Goal: Navigation & Orientation: Understand site structure

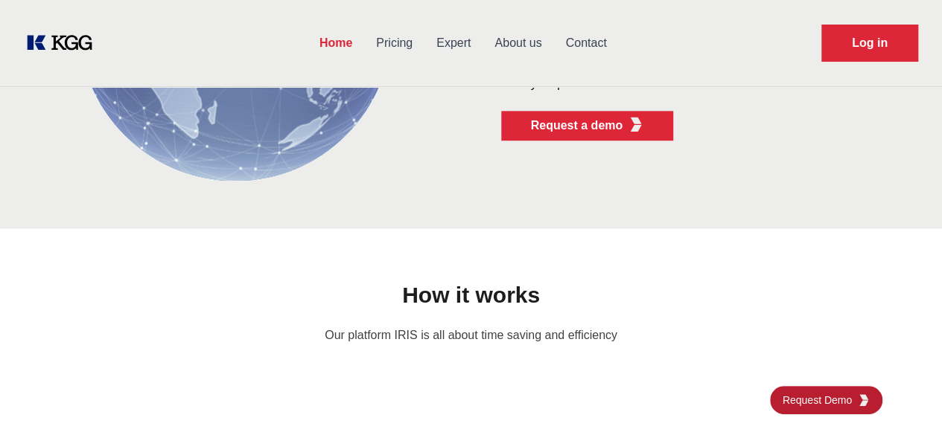
scroll to position [902, 0]
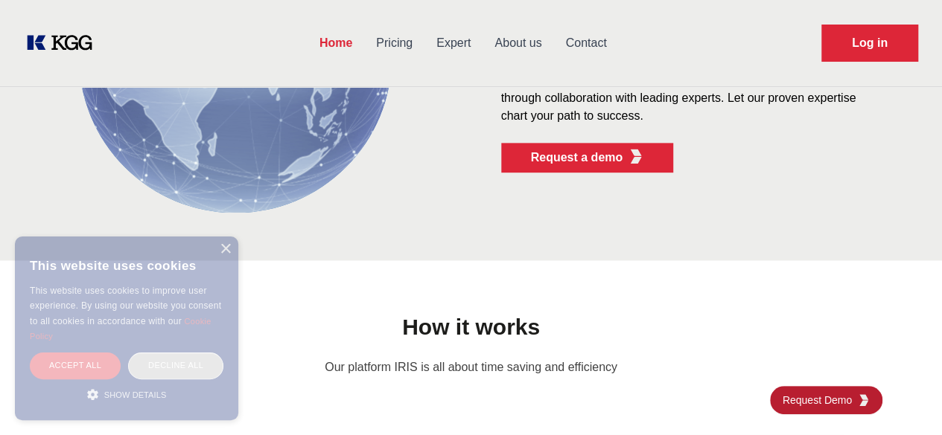
click at [424, 45] on link "Pricing" at bounding box center [394, 43] width 60 height 39
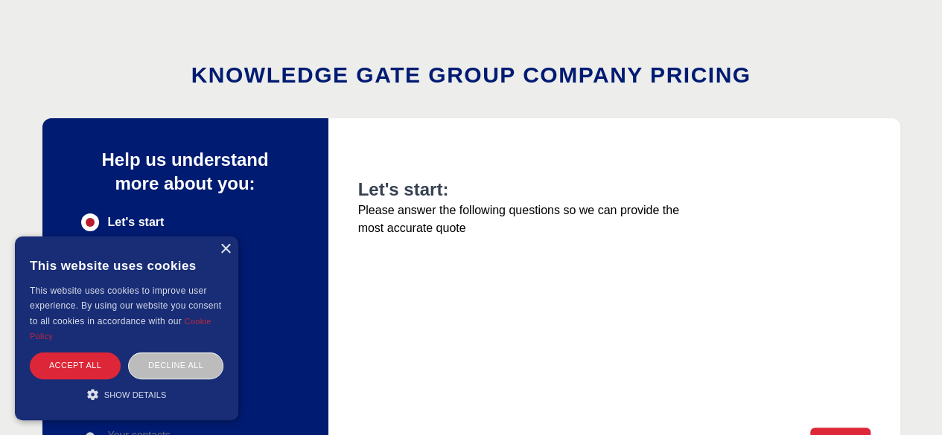
scroll to position [37, 0]
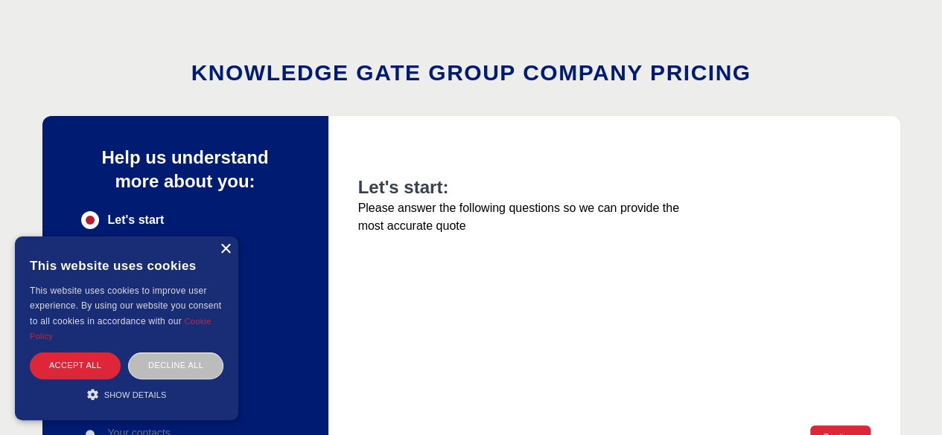
click at [224, 251] on div "×" at bounding box center [225, 249] width 11 height 11
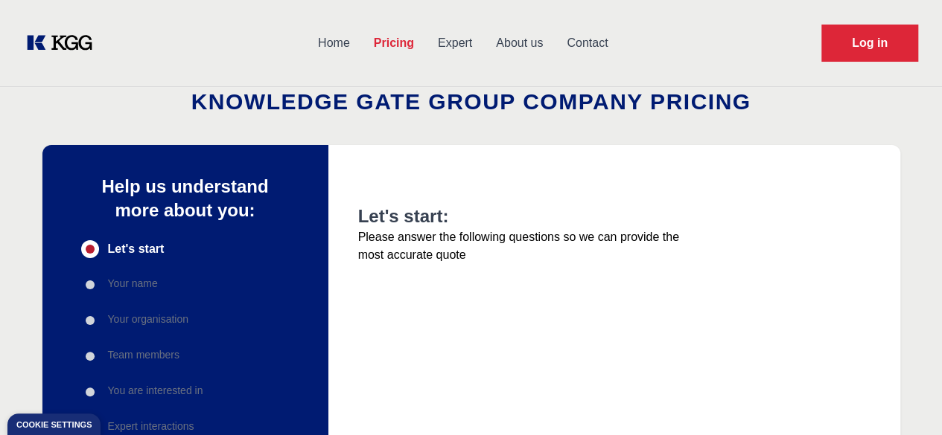
scroll to position [0, 0]
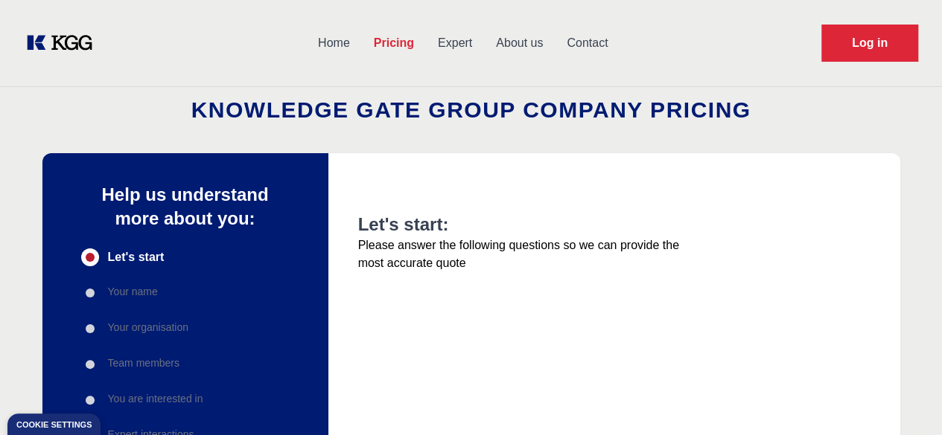
click at [484, 36] on link "Expert" at bounding box center [455, 43] width 58 height 39
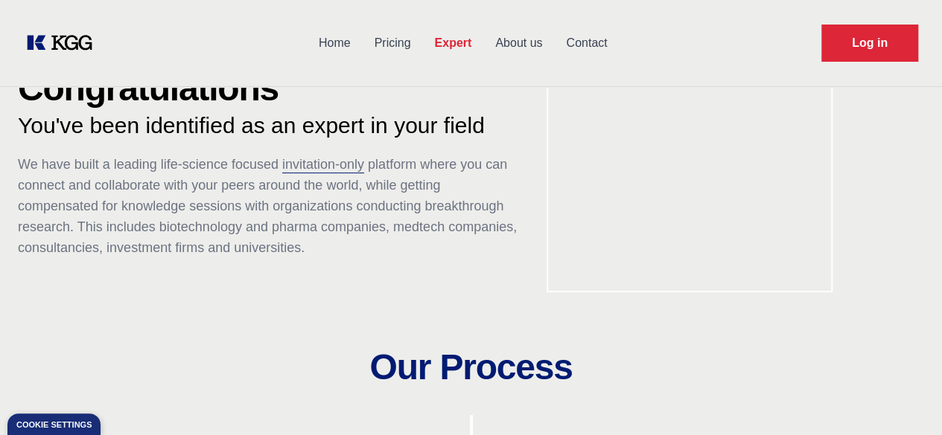
scroll to position [73, 0]
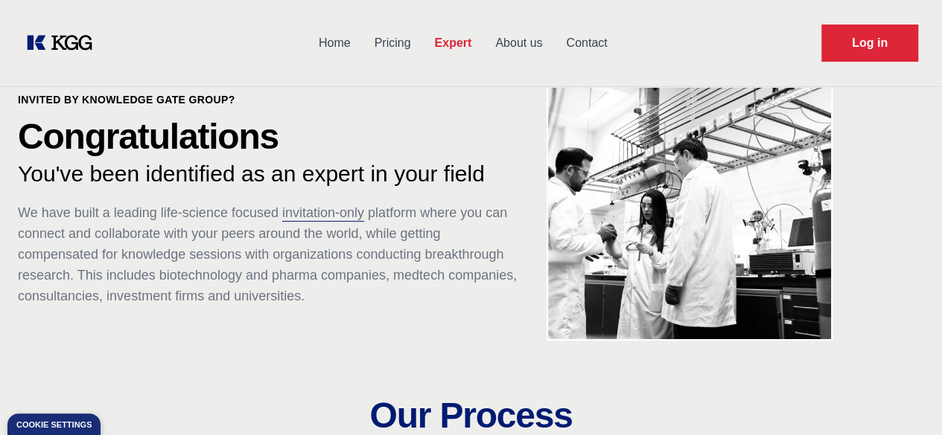
click at [554, 42] on link "About us" at bounding box center [518, 43] width 71 height 39
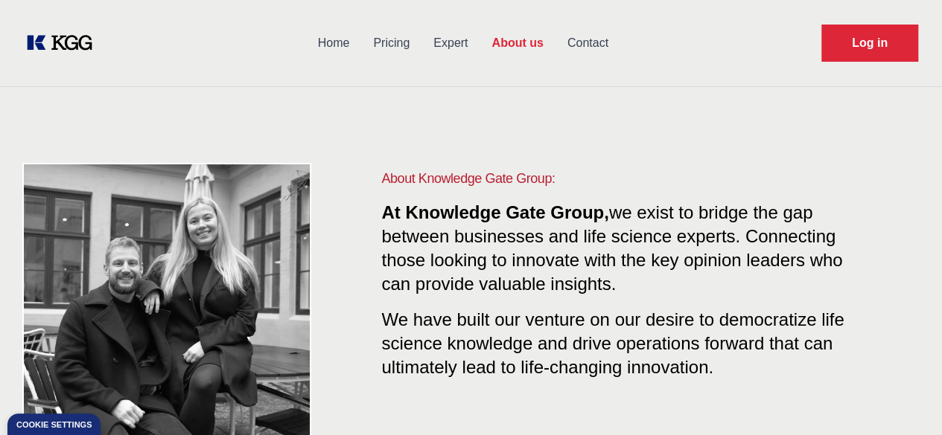
click at [620, 48] on link "Contact" at bounding box center [587, 43] width 65 height 39
